Goal: Information Seeking & Learning: Learn about a topic

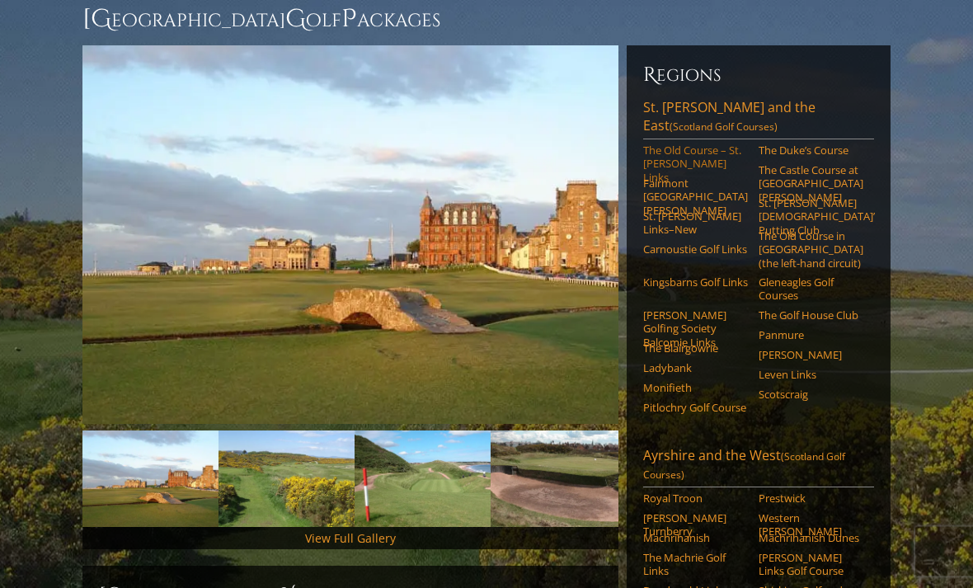
scroll to position [164, 0]
click at [723, 98] on link "[GEOGRAPHIC_DATA][PERSON_NAME] and the East (Scotland Golf Courses)" at bounding box center [758, 118] width 231 height 41
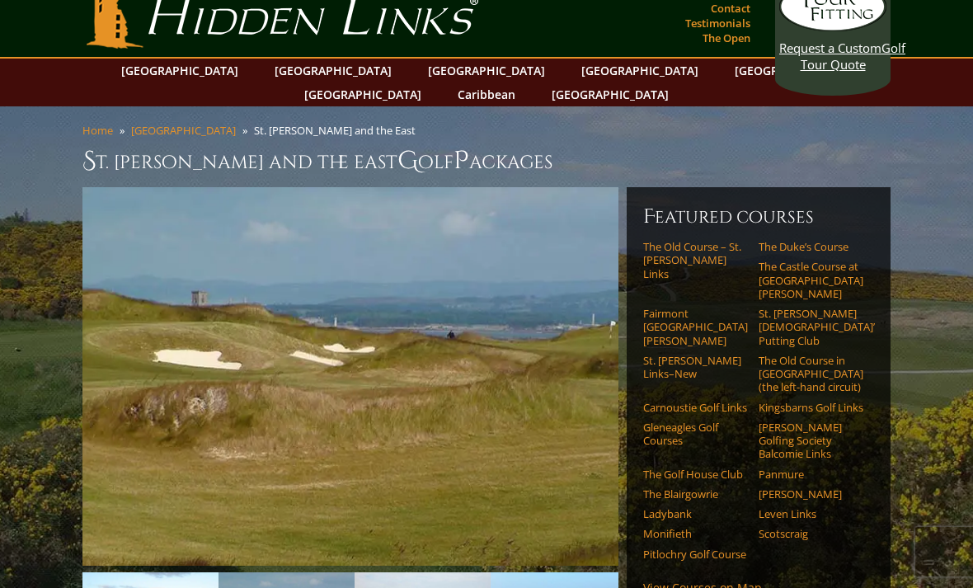
scroll to position [27, 0]
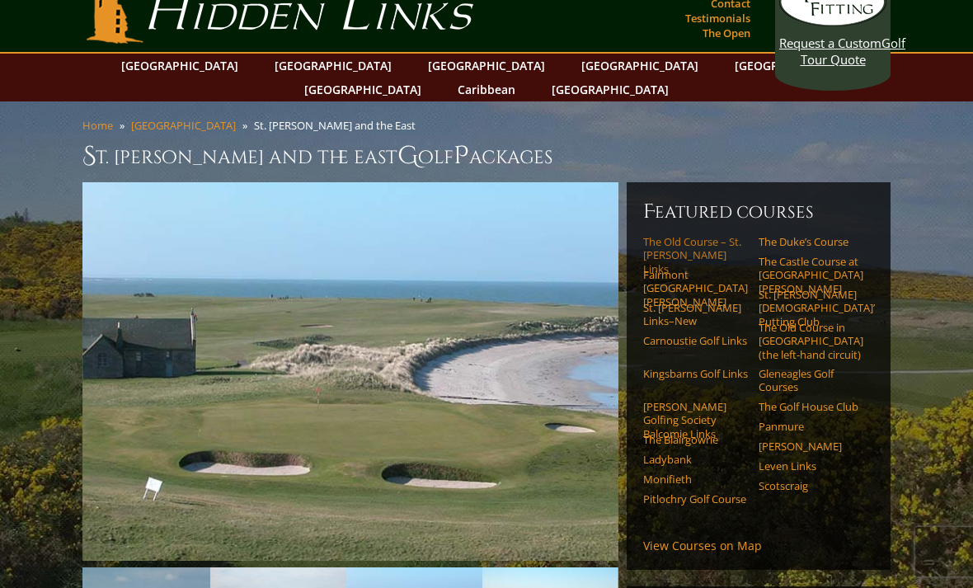
click at [683, 235] on link "The Old Course – St. [PERSON_NAME] Links" at bounding box center [695, 255] width 105 height 40
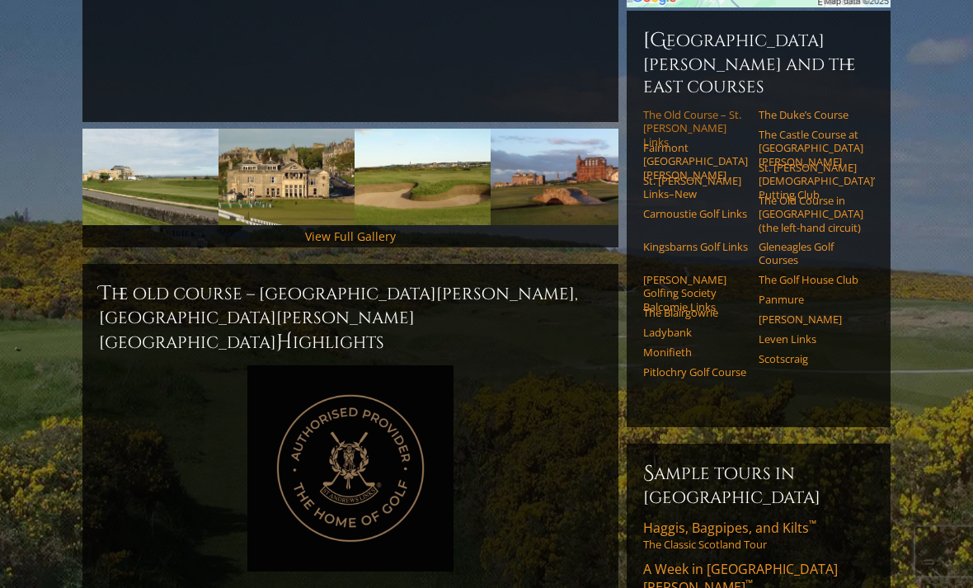
scroll to position [511, 0]
